Goal: Task Accomplishment & Management: Manage account settings

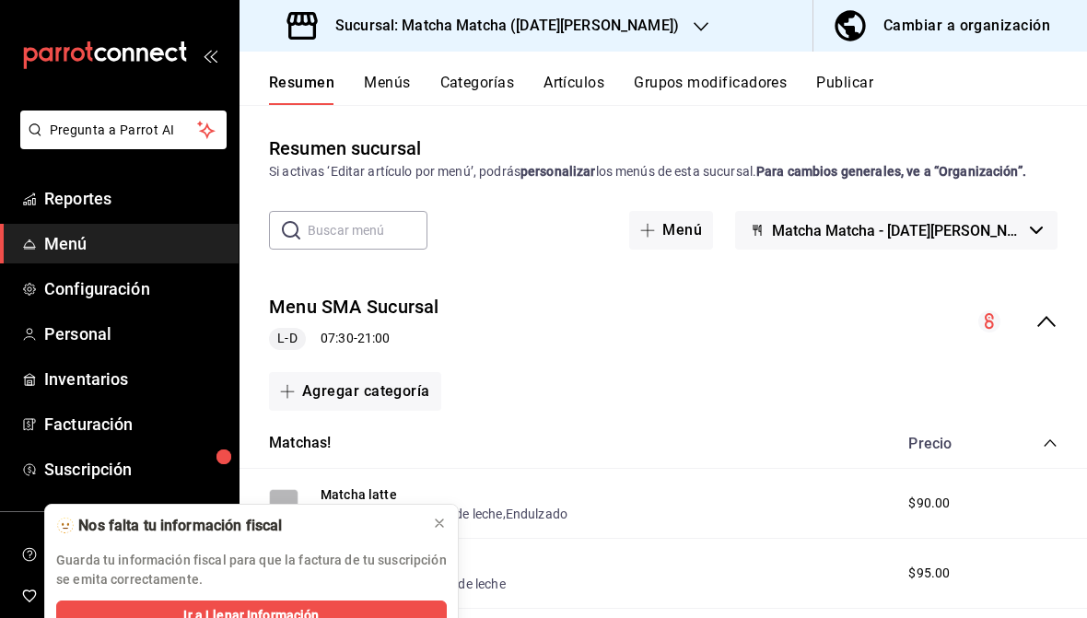
click at [64, 306] on link "Configuración" at bounding box center [119, 289] width 239 height 40
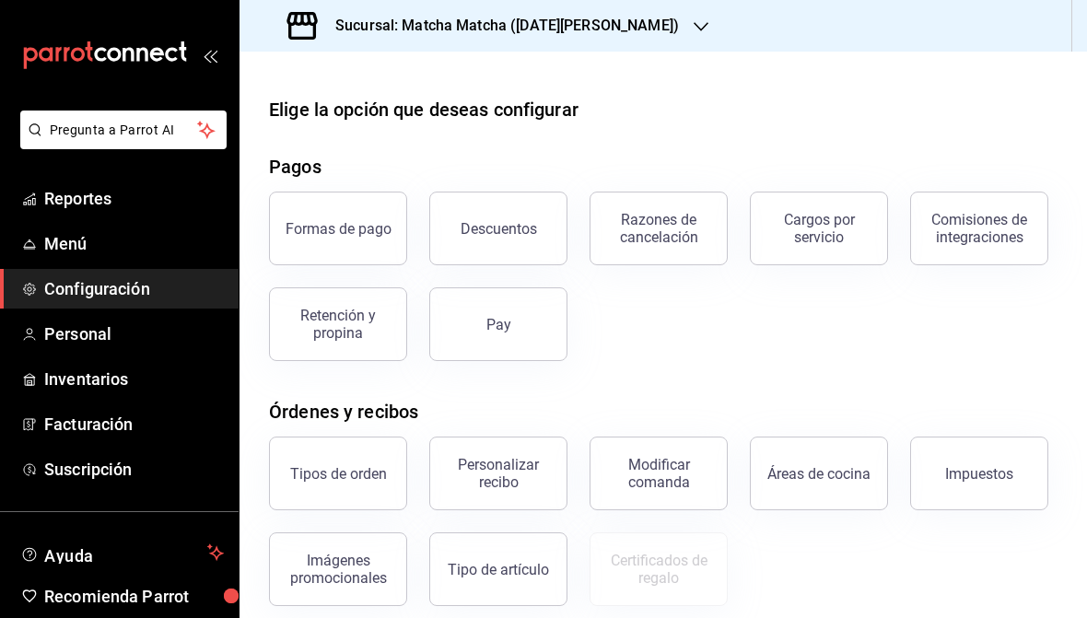
click at [501, 228] on div "Descuentos" at bounding box center [499, 229] width 76 height 18
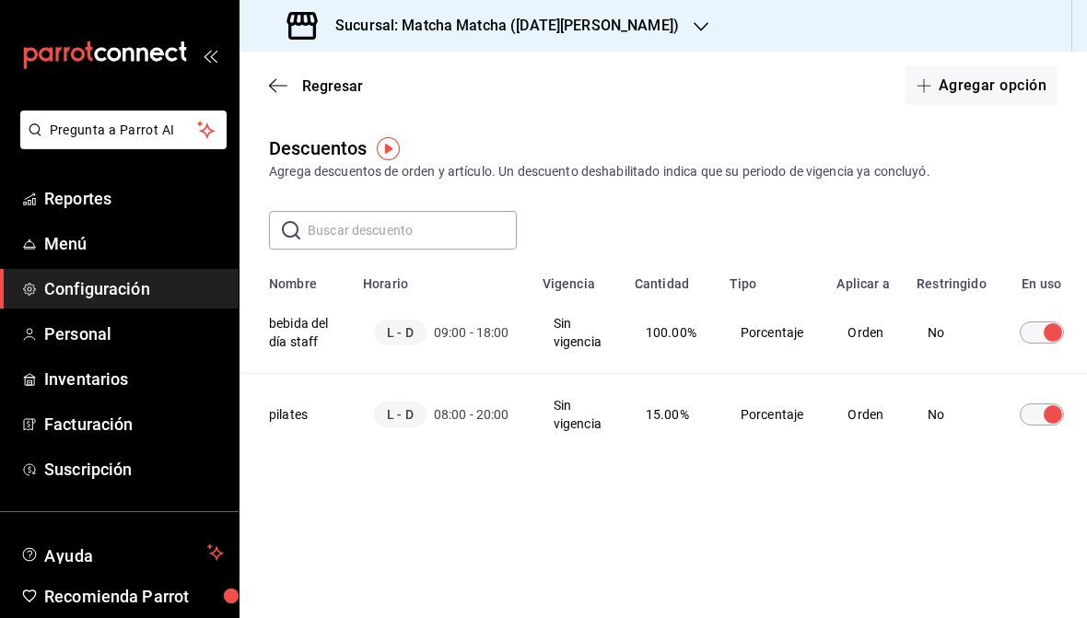
click at [981, 103] on button "Agregar opción" at bounding box center [981, 85] width 152 height 39
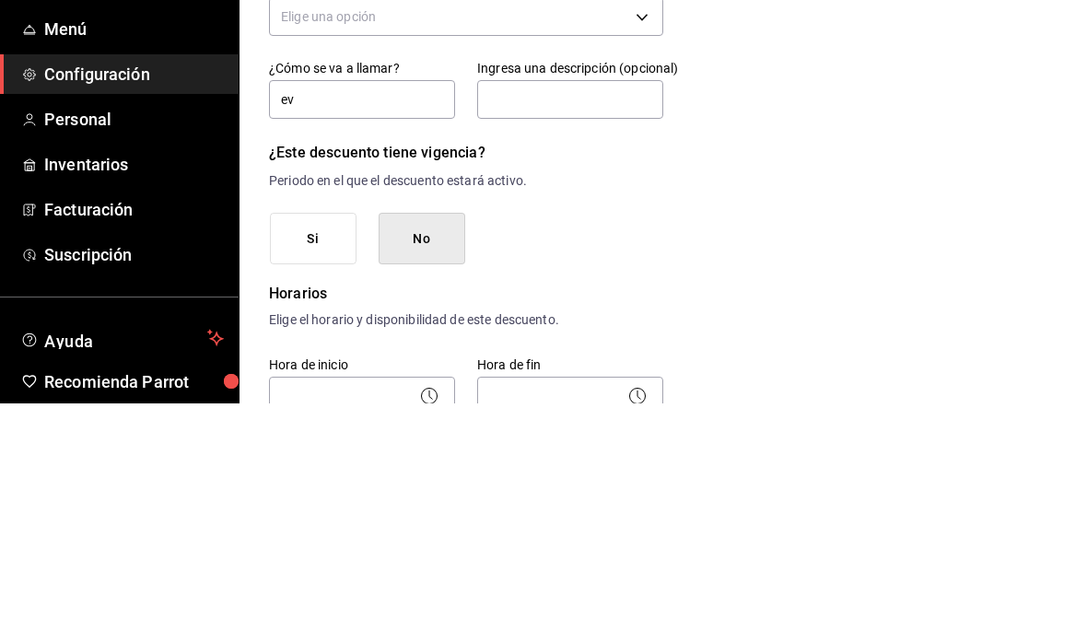
type input "e"
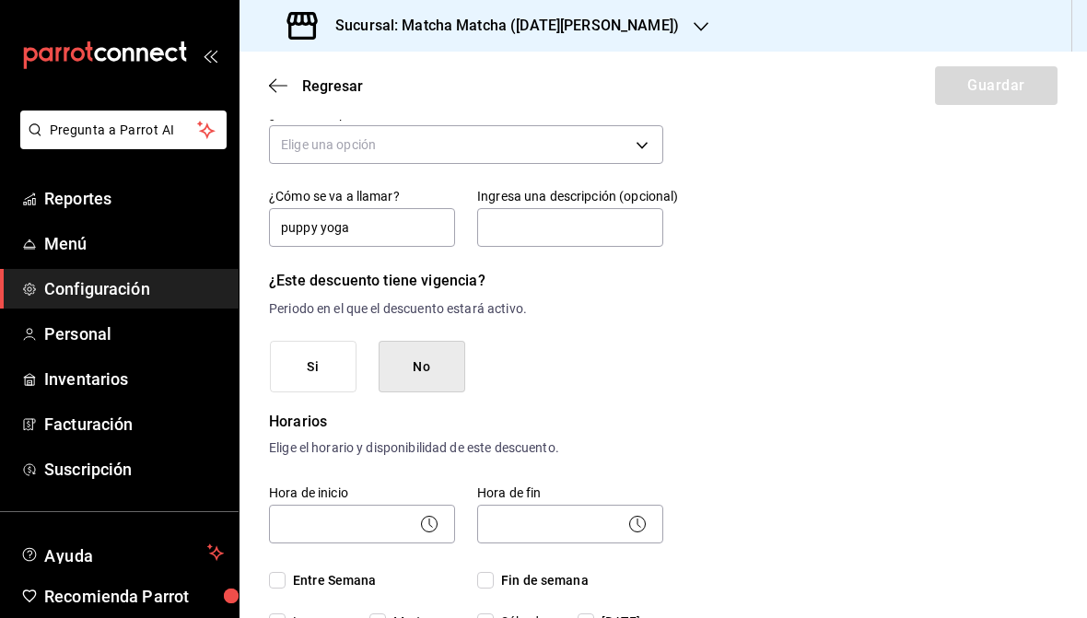
scroll to position [93, 0]
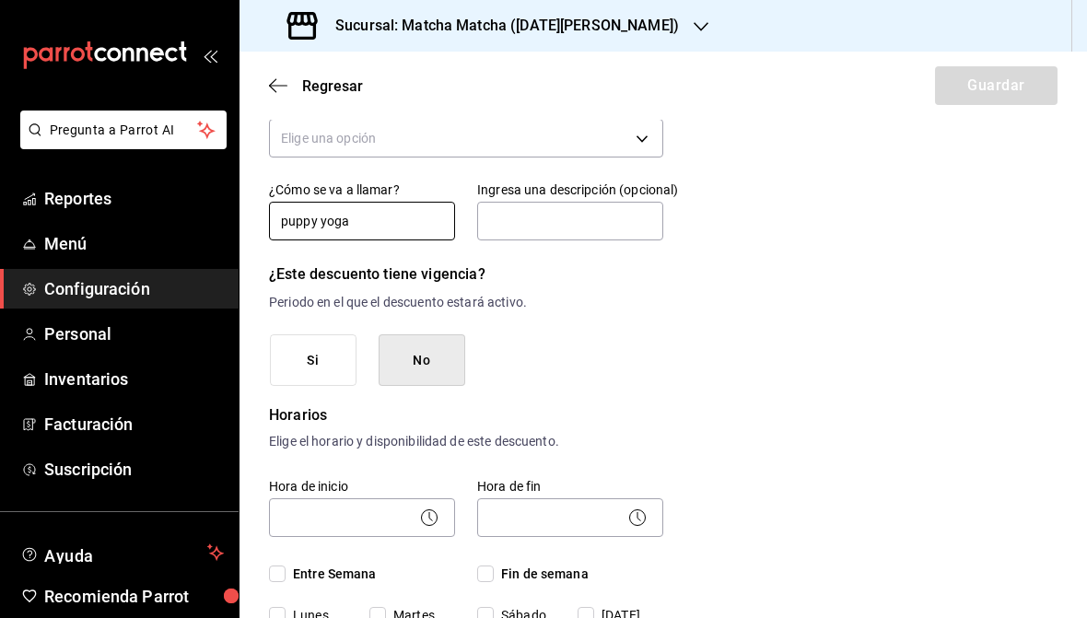
type input "puppy yoga"
click at [313, 361] on button "Si" at bounding box center [313, 360] width 87 height 53
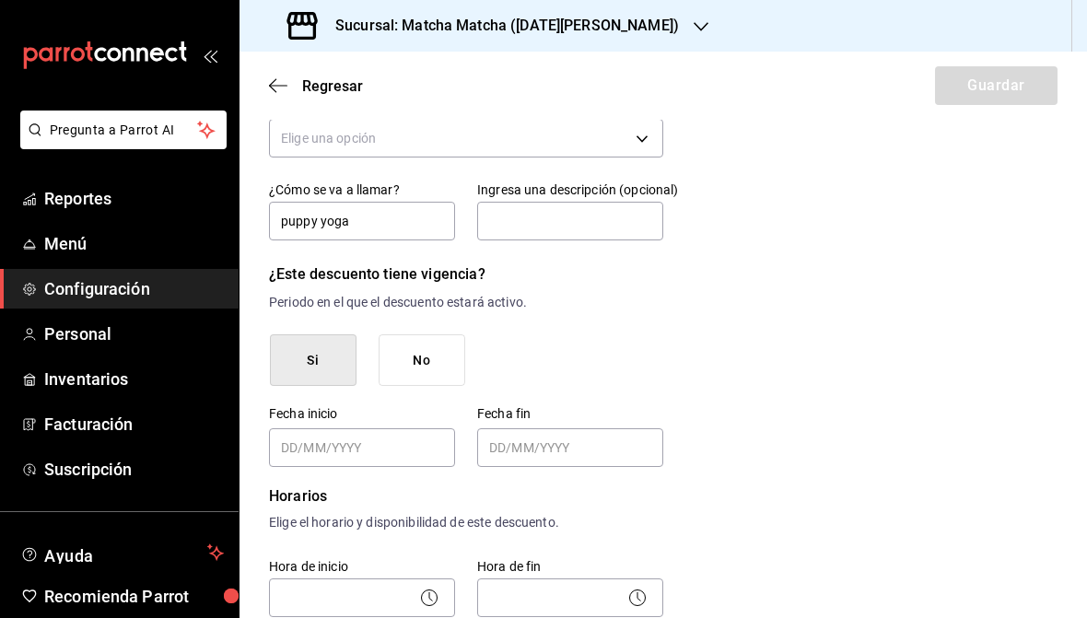
click at [403, 442] on input "Choose date" at bounding box center [364, 447] width 166 height 37
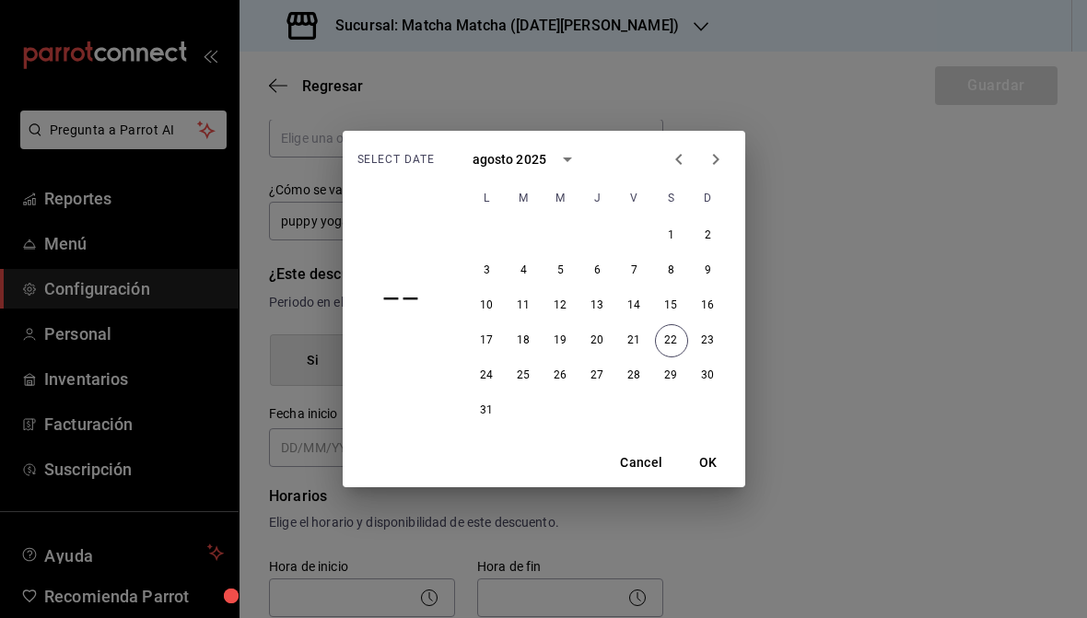
click at [674, 349] on button "22" at bounding box center [671, 340] width 33 height 33
type input "[DATE]"
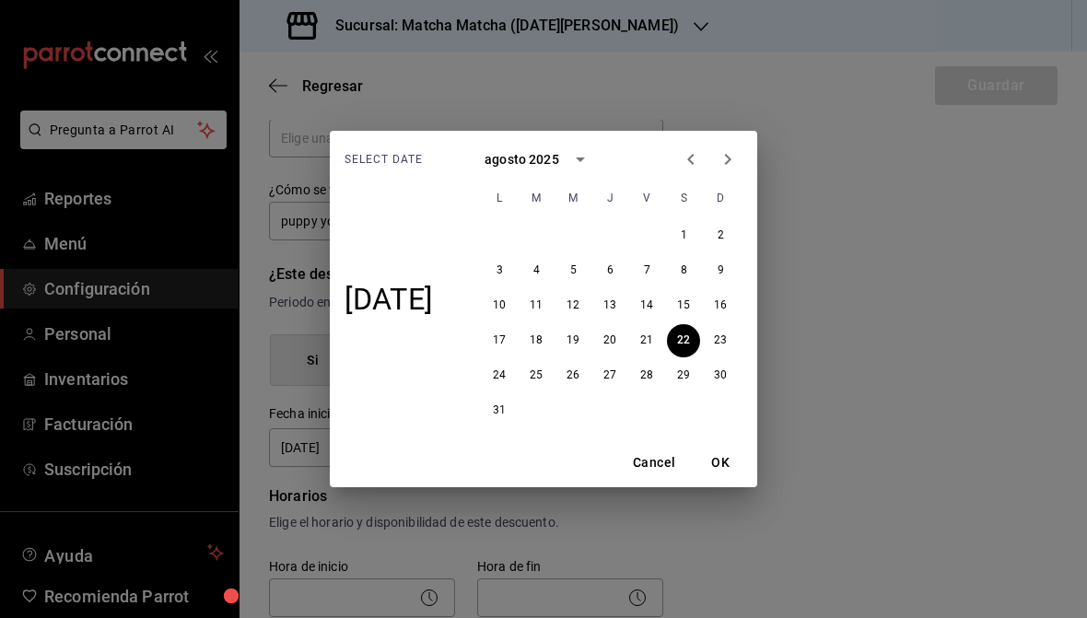
click at [732, 467] on button "OK" at bounding box center [720, 463] width 59 height 34
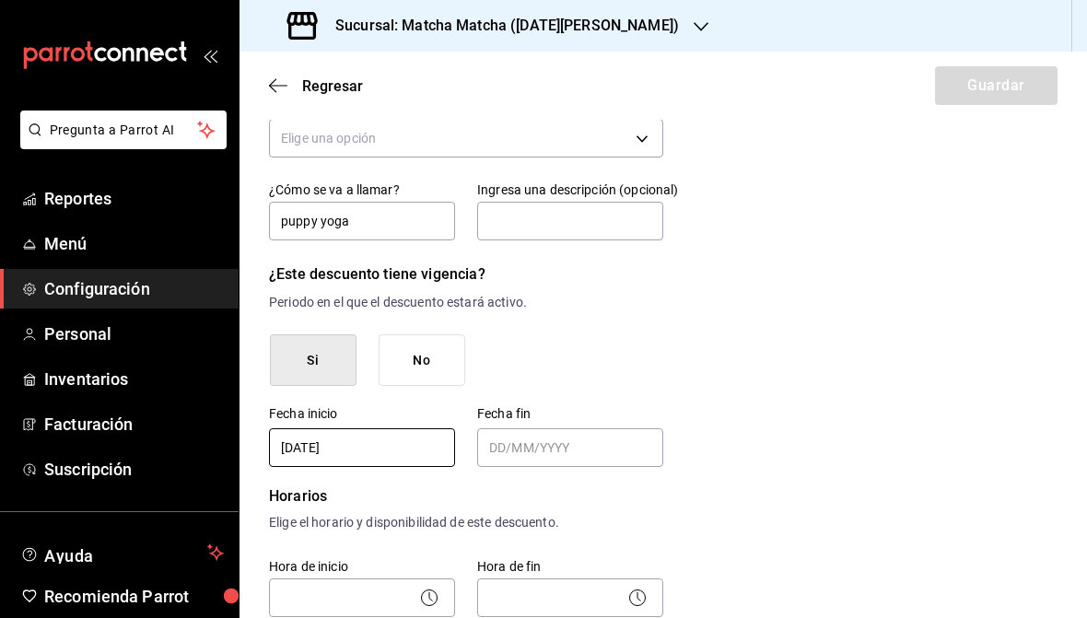
click at [570, 447] on input "Choose date" at bounding box center [572, 447] width 166 height 37
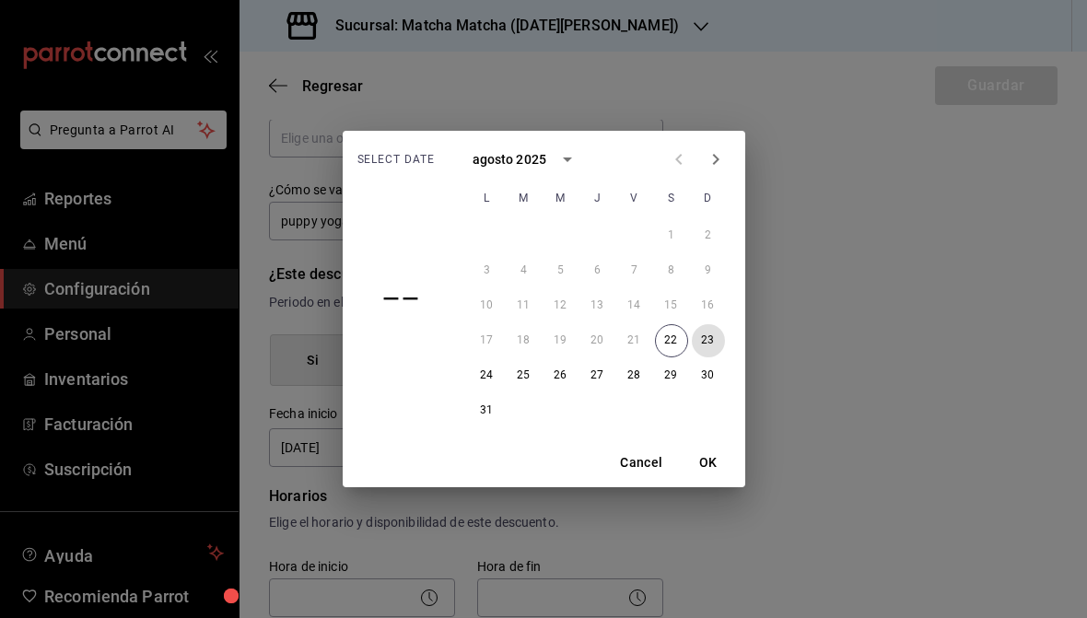
click at [706, 340] on button "23" at bounding box center [708, 340] width 33 height 33
type input "[DATE]"
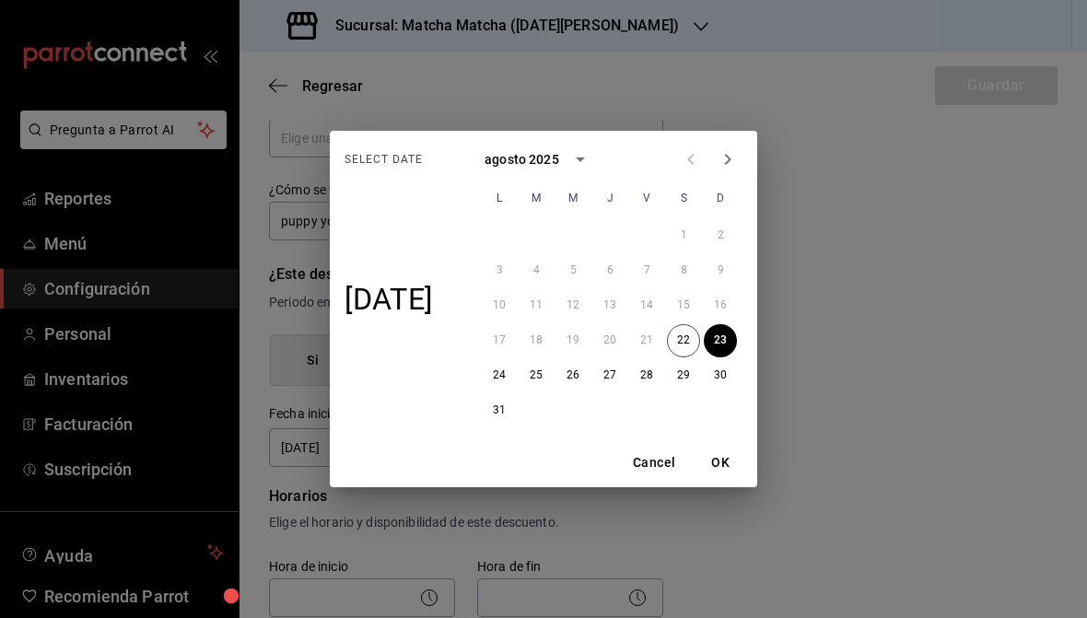
click at [725, 462] on button "OK" at bounding box center [720, 463] width 59 height 34
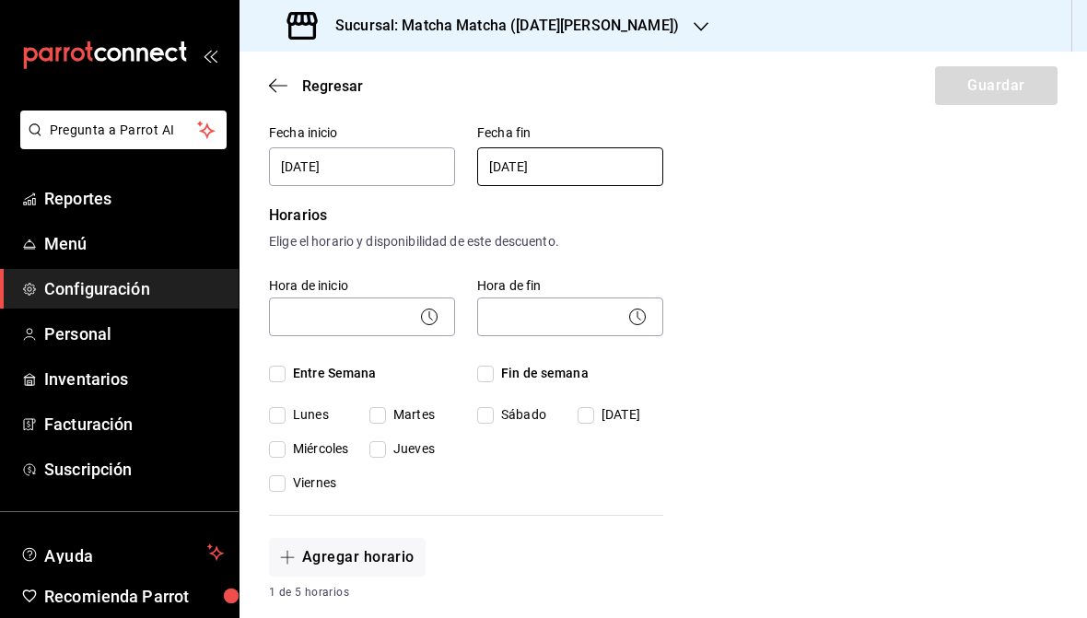
scroll to position [376, 0]
click at [387, 316] on body "Pregunta a Parrot AI Reportes Menú Configuración Personal Inventarios Facturaci…" at bounding box center [543, 309] width 1087 height 618
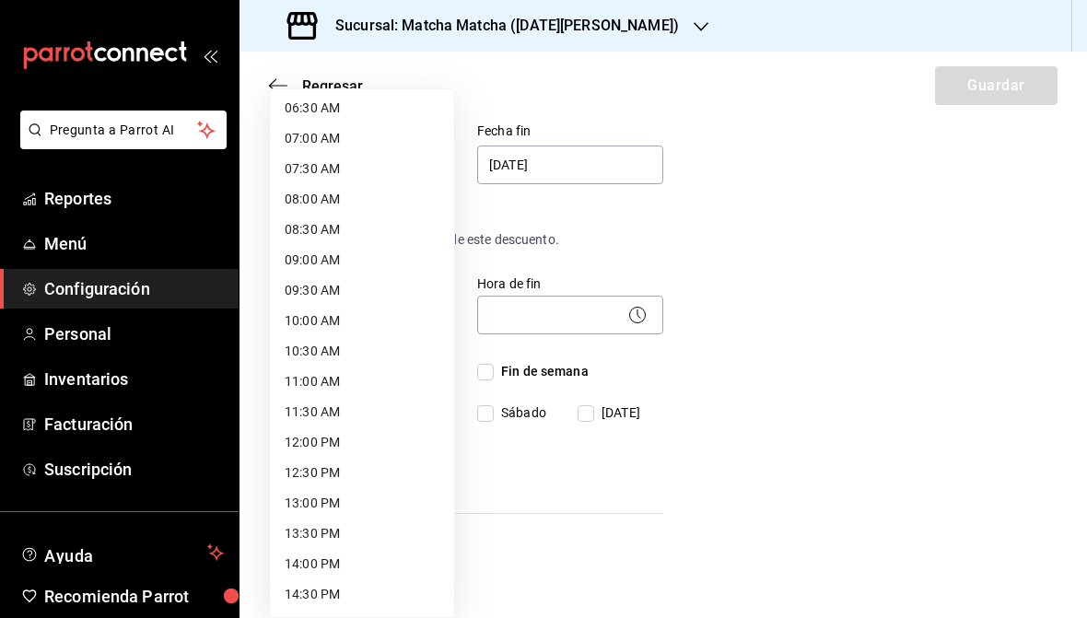
scroll to position [398, 0]
click at [353, 293] on li "09:30 AM" at bounding box center [362, 291] width 184 height 30
type input "09:30"
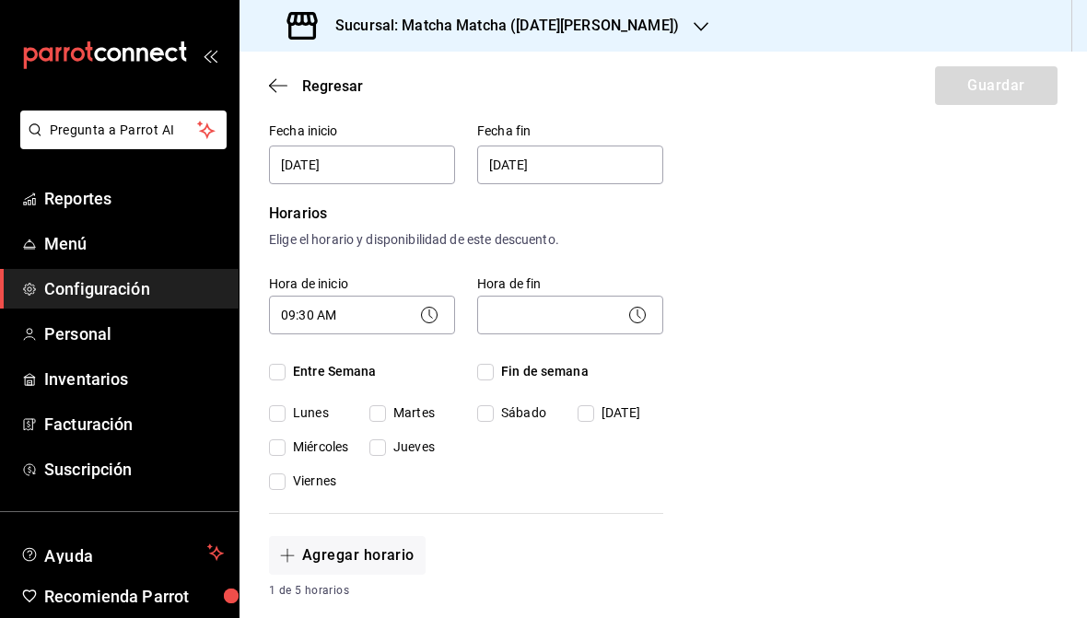
click at [554, 317] on body "Pregunta a Parrot AI Reportes Menú Configuración Personal Inventarios Facturaci…" at bounding box center [543, 309] width 1087 height 618
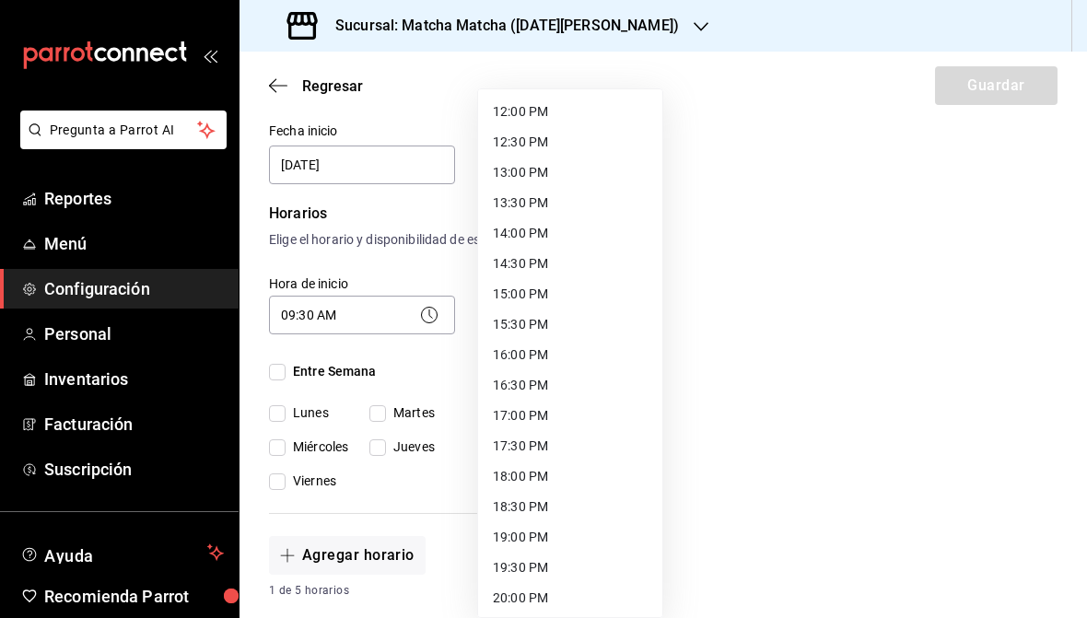
scroll to position [745, 0]
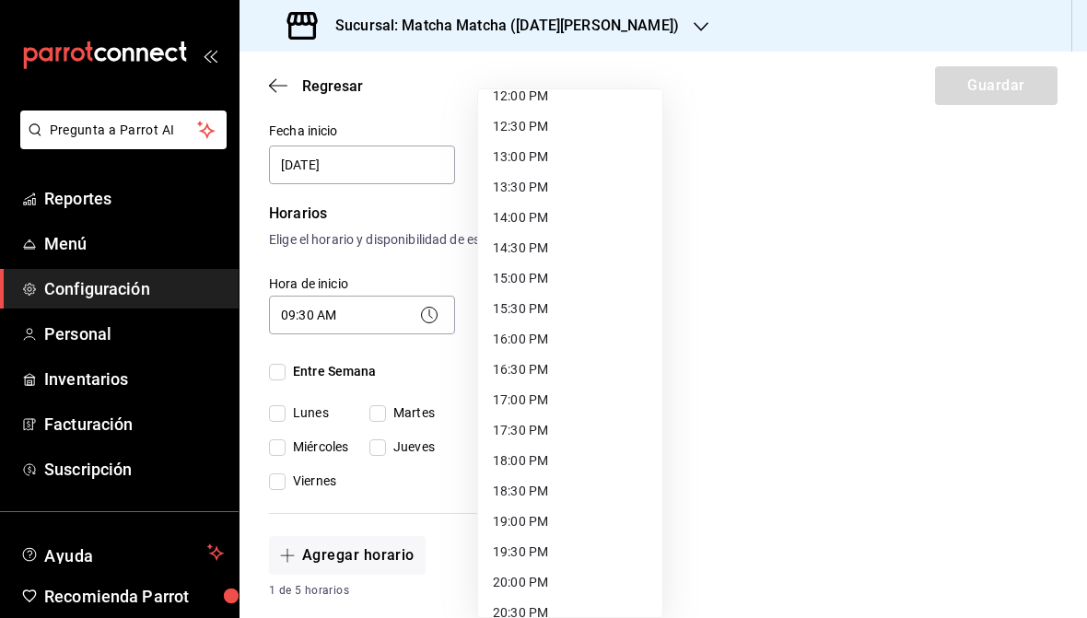
click at [559, 276] on li "15:00 PM" at bounding box center [570, 278] width 184 height 30
type input "15:00"
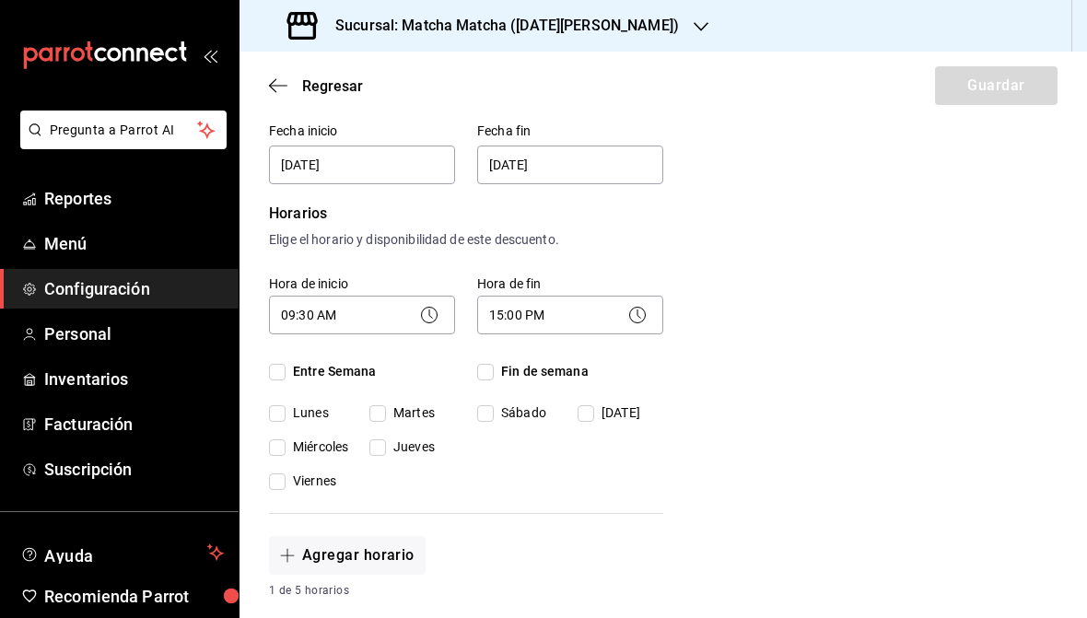
click at [274, 375] on input "Entre Semana" at bounding box center [277, 372] width 17 height 17
checkbox input "true"
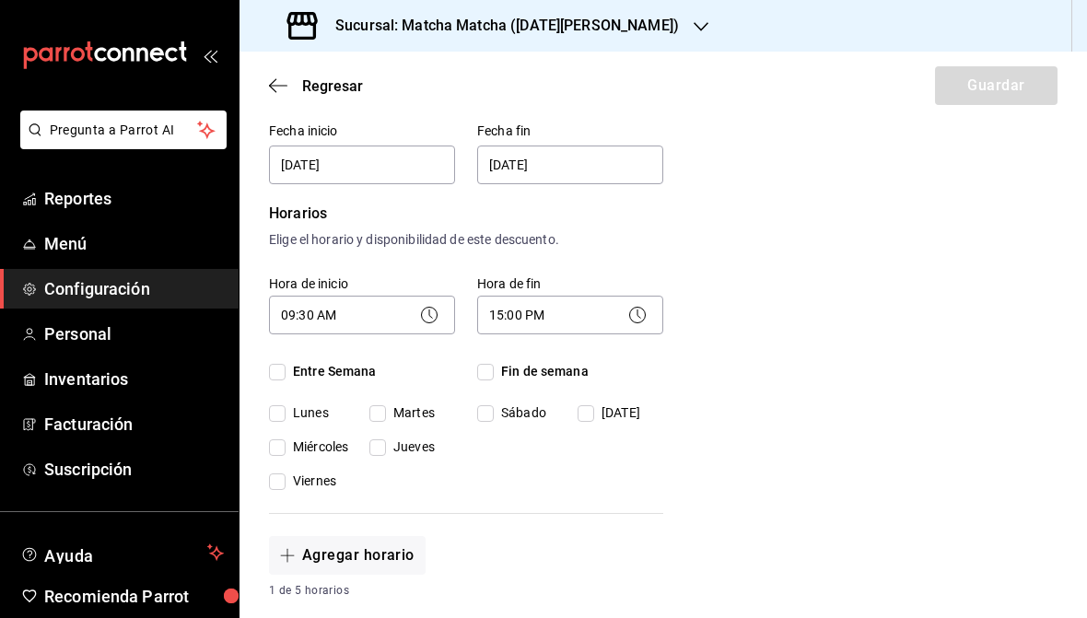
checkbox input "true"
click at [493, 365] on input "Fin de semana" at bounding box center [485, 372] width 17 height 17
checkbox input "true"
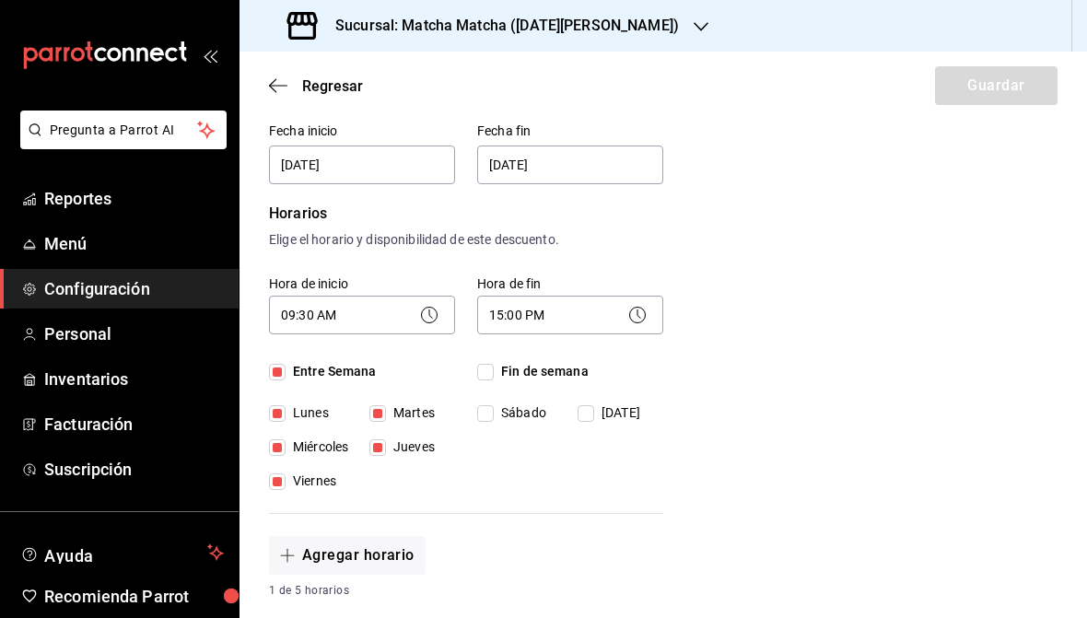
checkbox input "true"
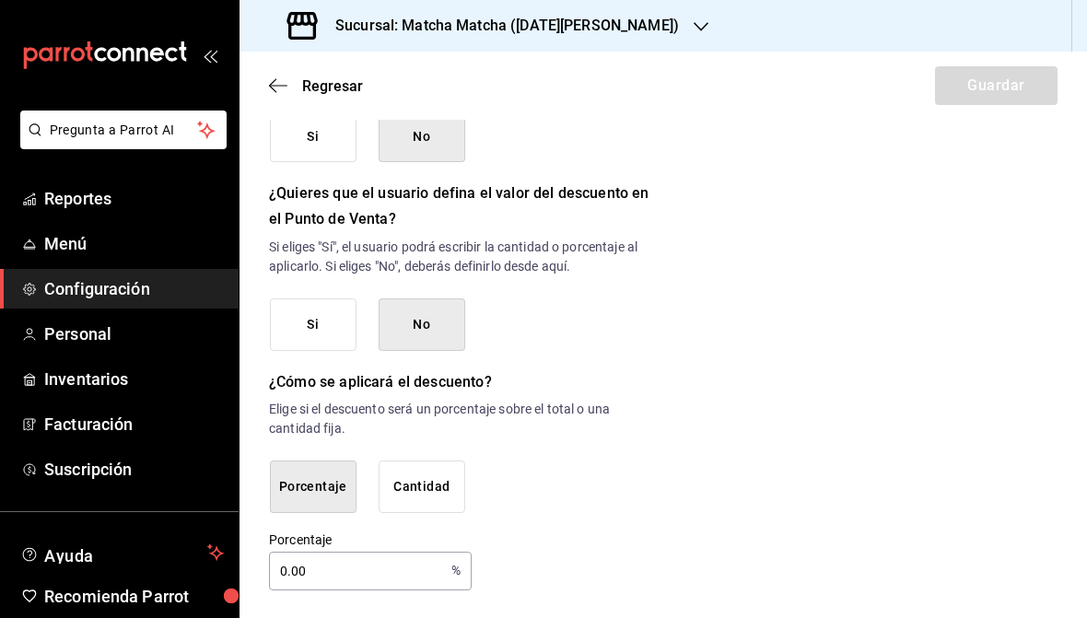
scroll to position [1001, 0]
click at [362, 554] on input "0.00" at bounding box center [356, 572] width 175 height 37
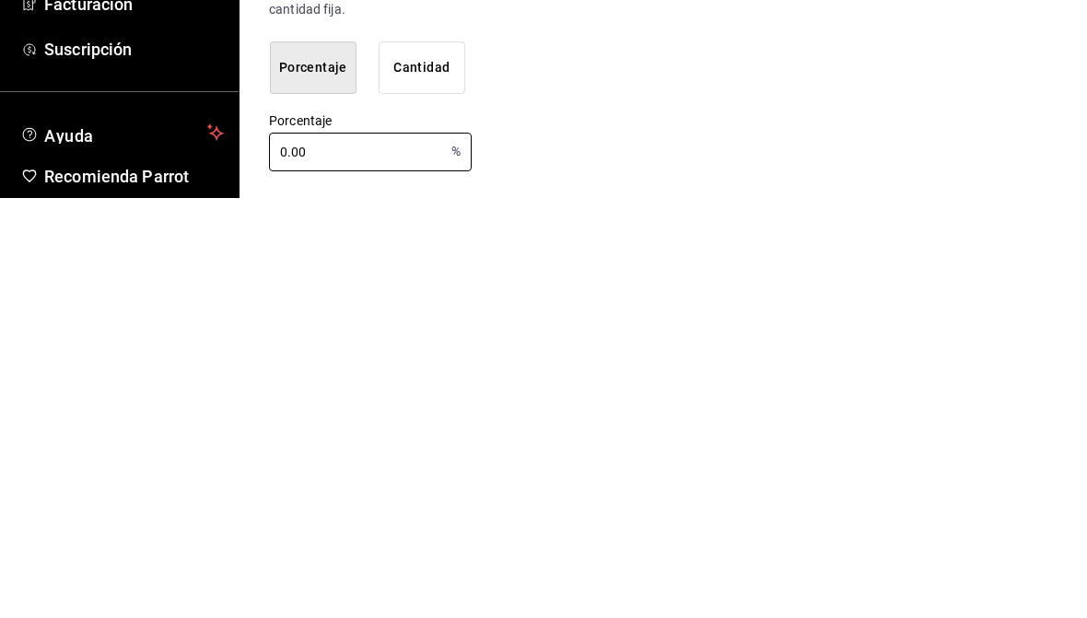
click at [286, 554] on input "0.00" at bounding box center [356, 572] width 175 height 37
type input "0"
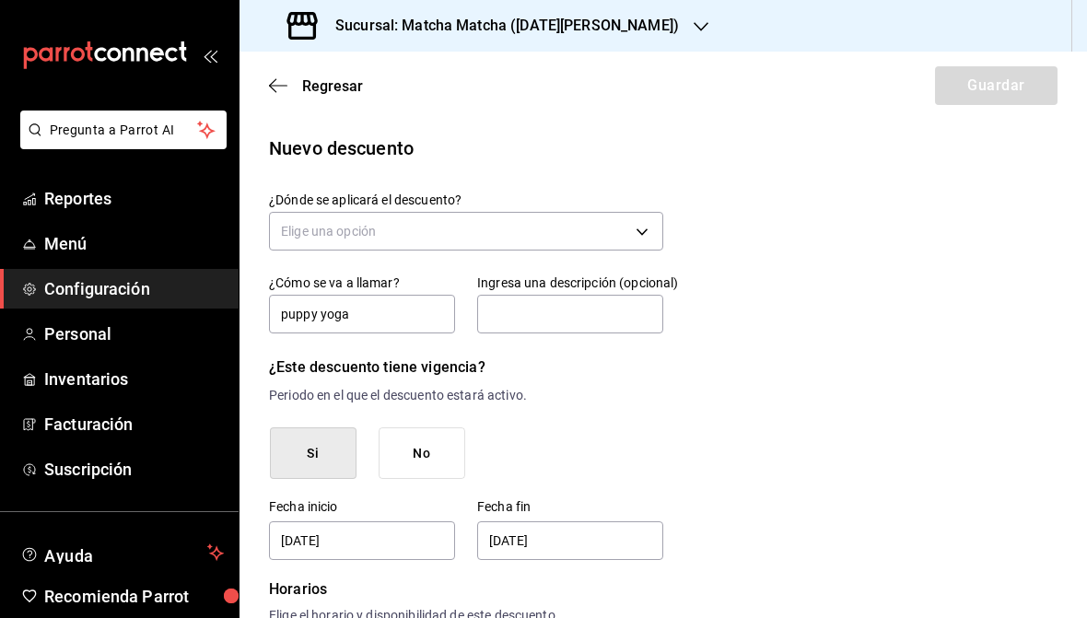
scroll to position [-1, 0]
type input "10"
click at [592, 222] on body "Pregunta a Parrot AI Reportes Menú Configuración Personal Inventarios Facturaci…" at bounding box center [543, 309] width 1087 height 618
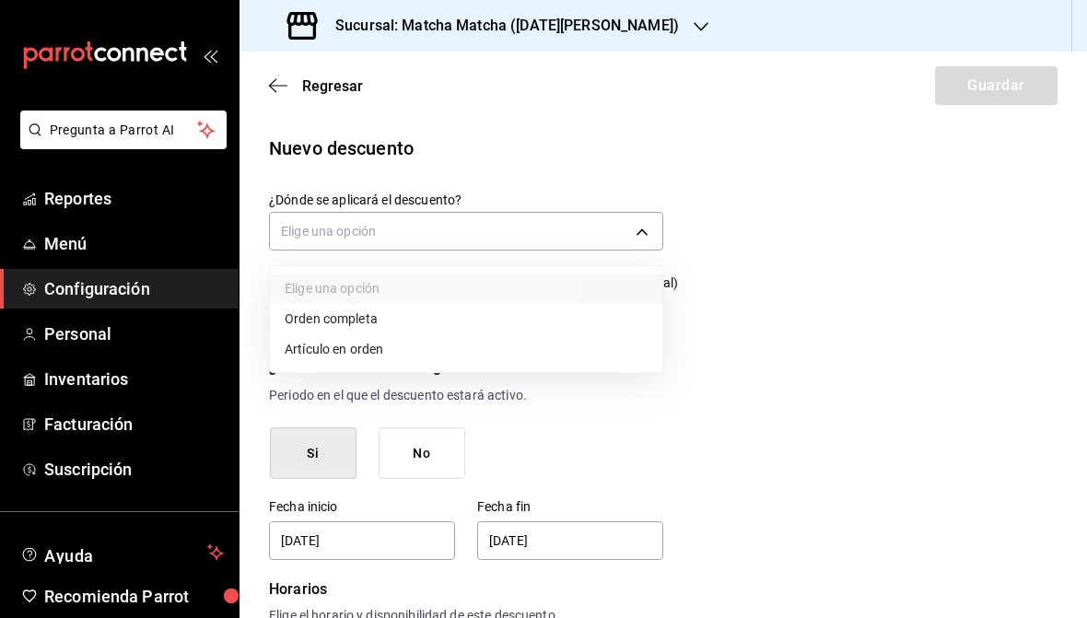
click at [557, 326] on li "Orden completa" at bounding box center [466, 319] width 392 height 30
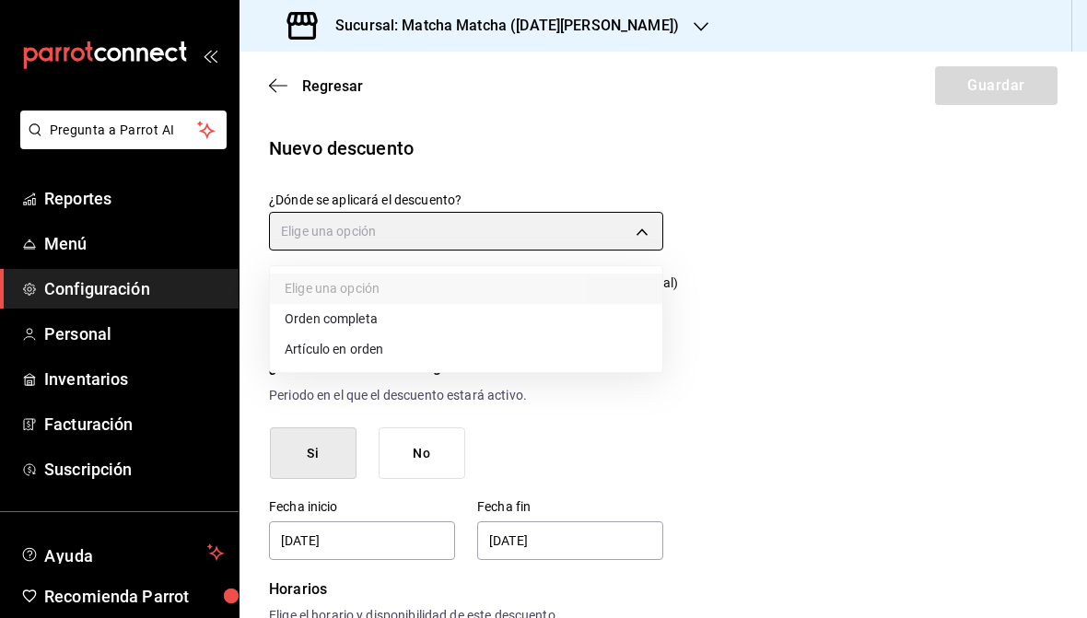
type input "ORDER"
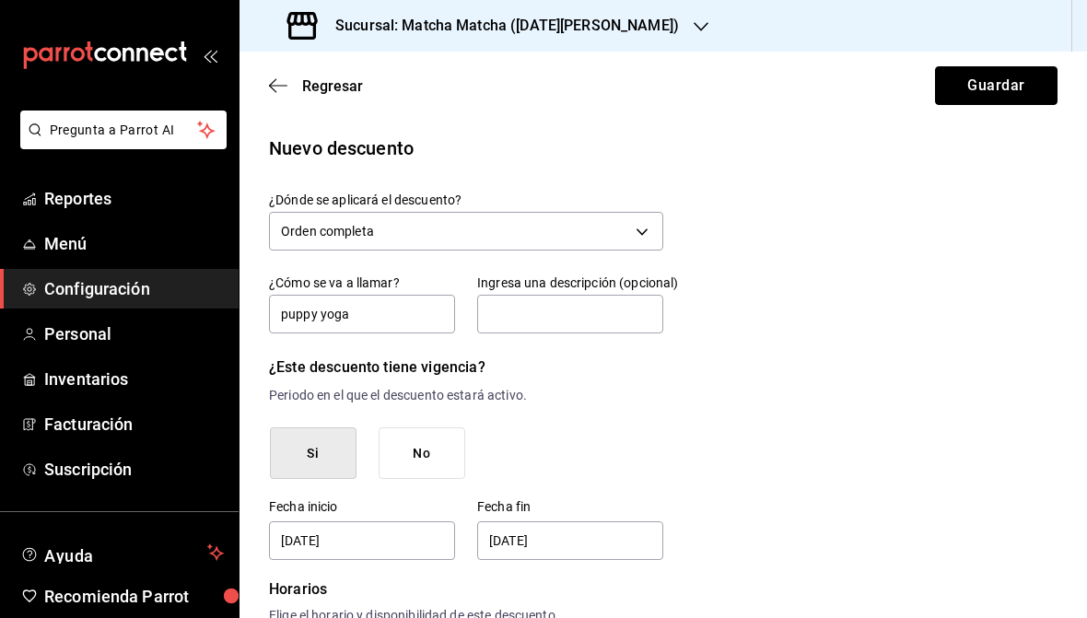
click at [996, 94] on button "Guardar" at bounding box center [996, 85] width 123 height 39
